Goal: Task Accomplishment & Management: Manage account settings

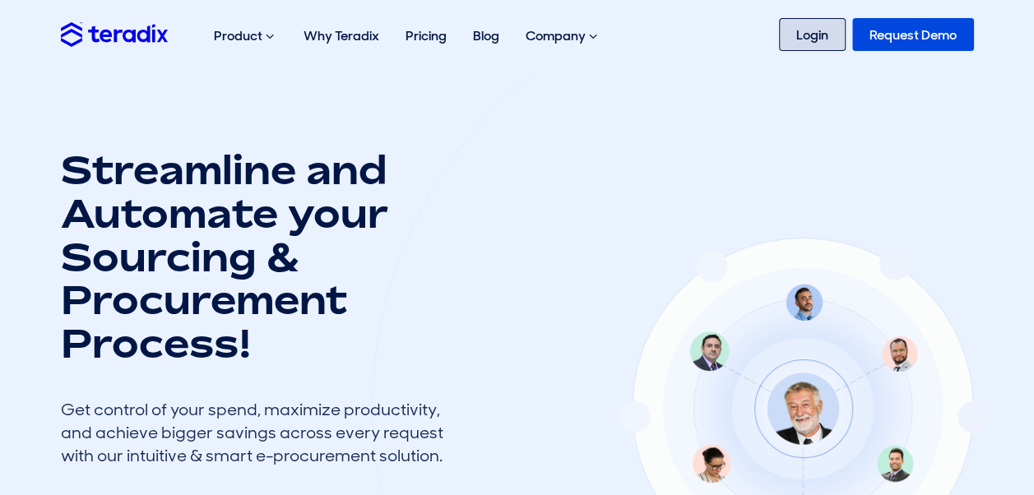
click at [828, 39] on link "Login" at bounding box center [812, 34] width 67 height 33
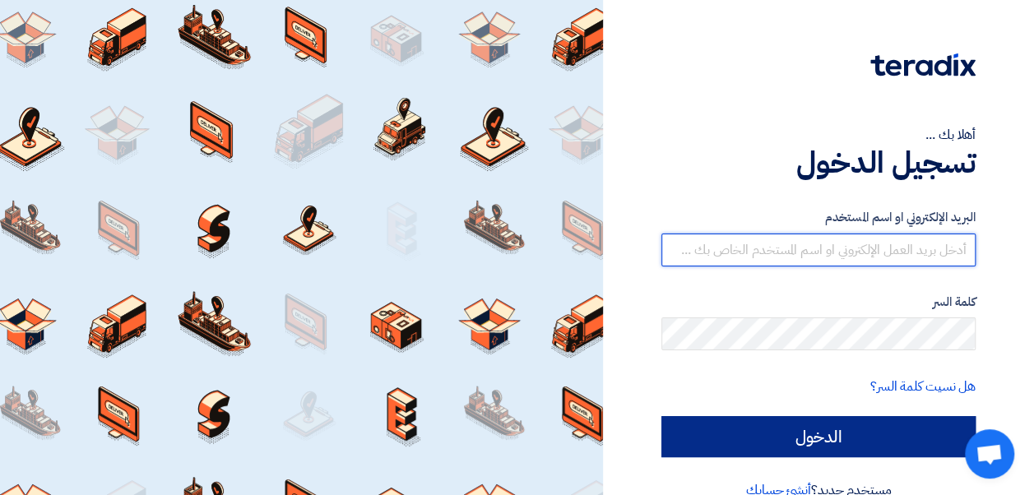
type input "[EMAIL_ADDRESS][DOMAIN_NAME]"
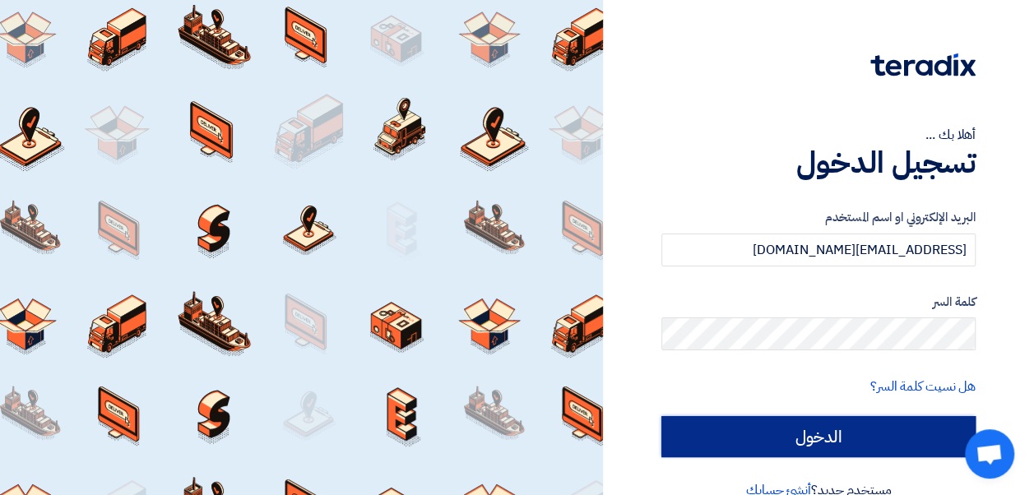
click at [735, 430] on input "الدخول" at bounding box center [818, 436] width 314 height 41
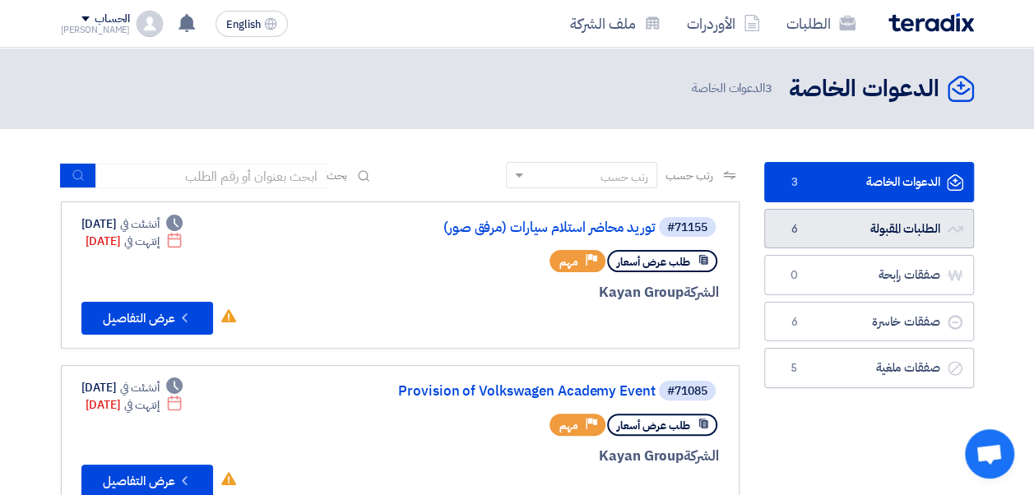
click at [816, 229] on link "الطلبات المقبولة الطلبات المقبولة 6" at bounding box center [869, 229] width 210 height 40
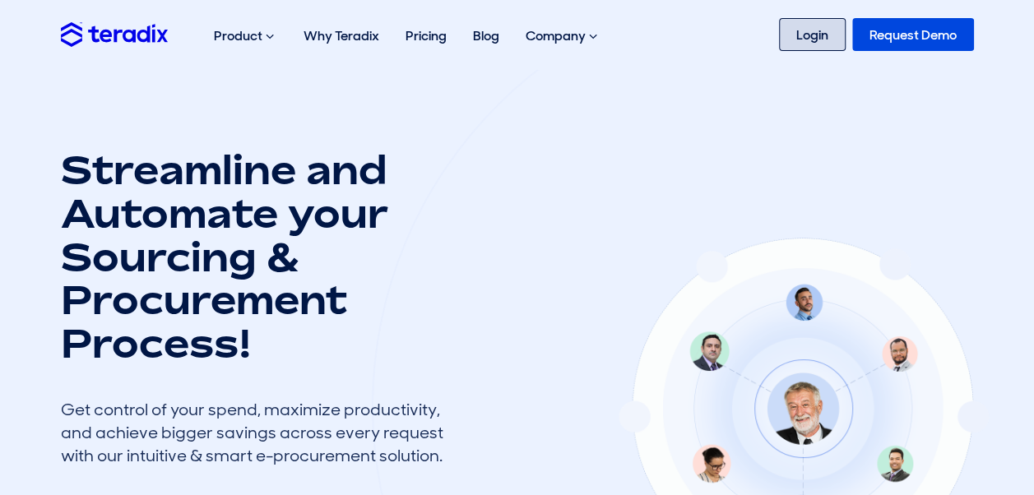
click at [790, 39] on link "Login" at bounding box center [812, 34] width 67 height 33
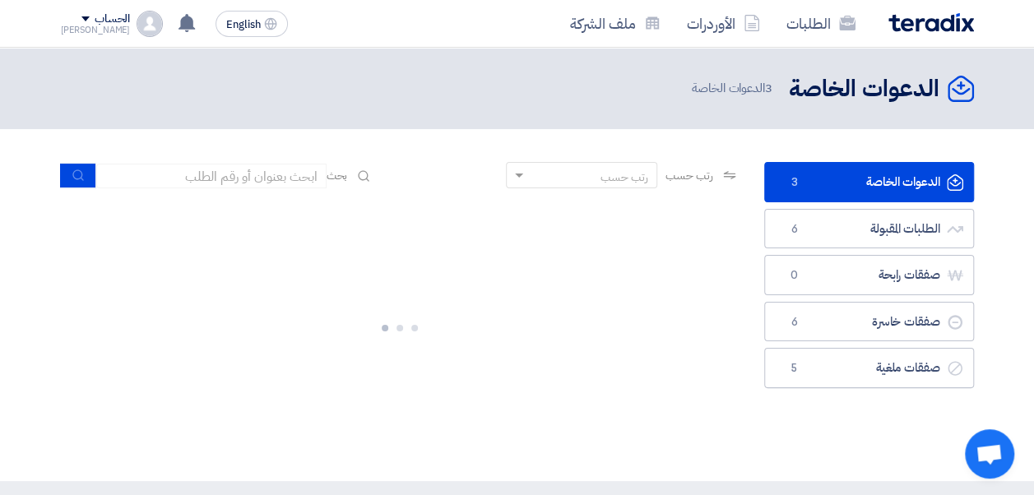
click at [81, 16] on span at bounding box center [85, 18] width 8 height 5
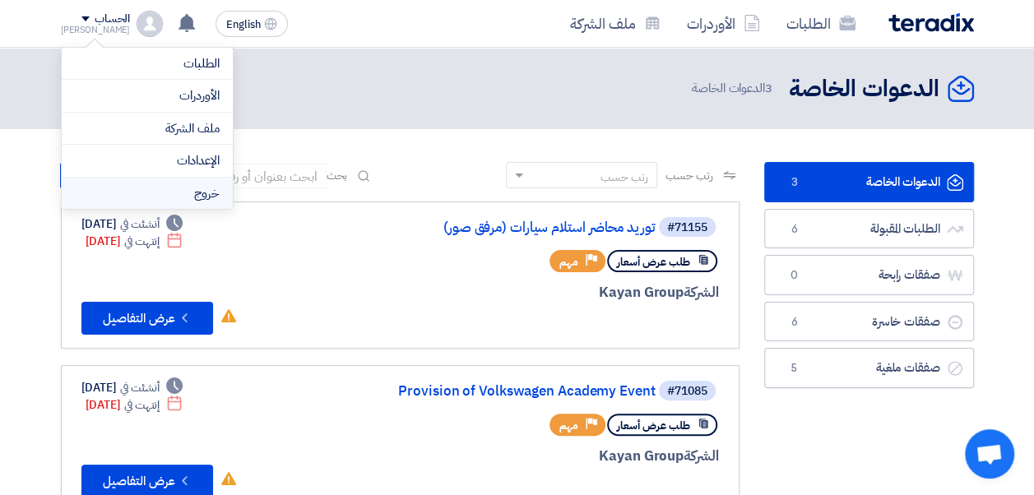
click at [136, 187] on li "خروج" at bounding box center [147, 194] width 171 height 32
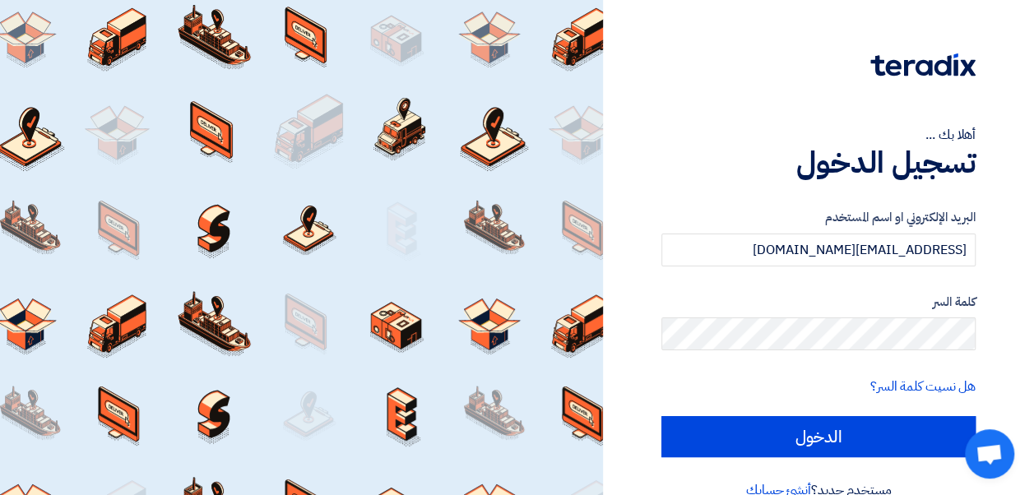
click at [708, 209] on label "البريد الإلكتروني او اسم المستخدم" at bounding box center [818, 217] width 314 height 19
click at [712, 234] on input "amr.nada@leapeg.com" at bounding box center [818, 250] width 314 height 33
type input "osama.abdelaziz@leapeg.com"
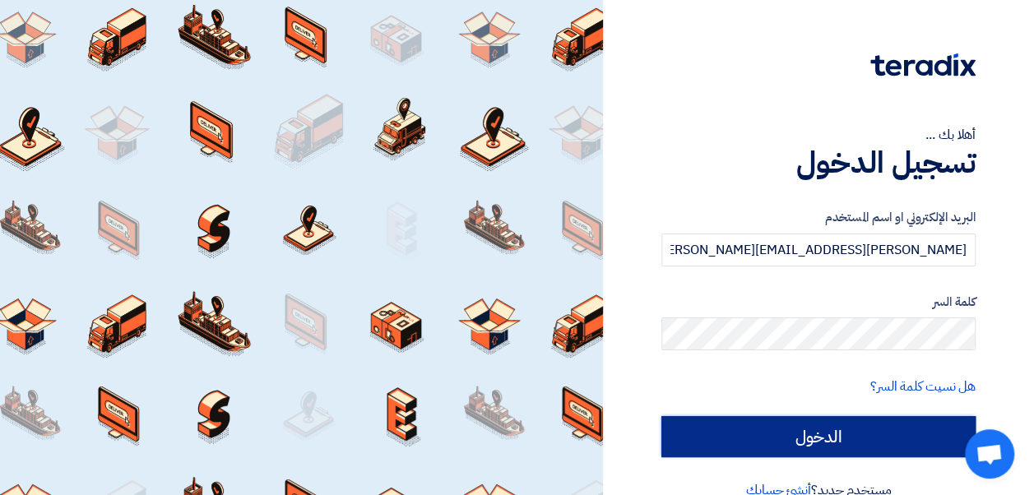
click at [741, 446] on input "الدخول" at bounding box center [818, 436] width 314 height 41
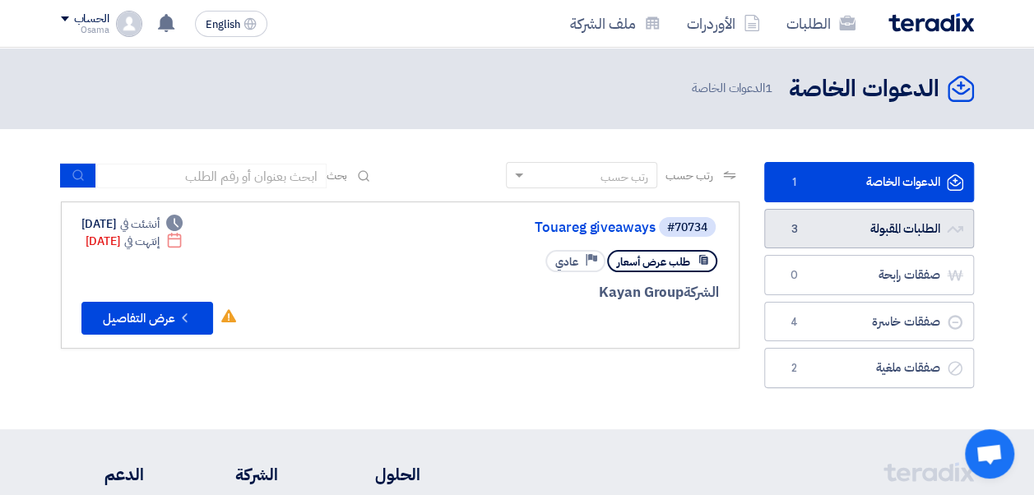
click at [793, 225] on span "3" at bounding box center [794, 229] width 20 height 16
